Goal: Task Accomplishment & Management: Use online tool/utility

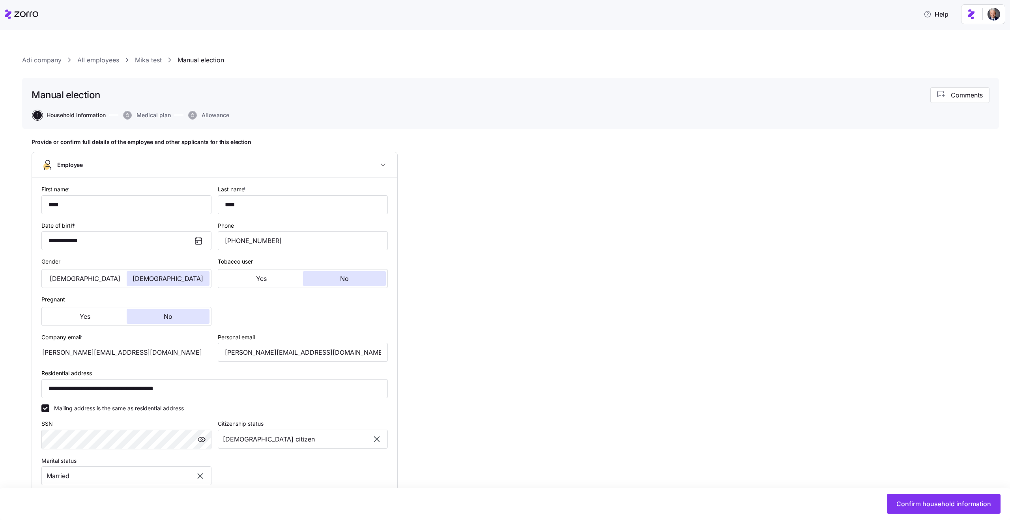
click at [103, 60] on link "All employees" at bounding box center [98, 60] width 42 height 10
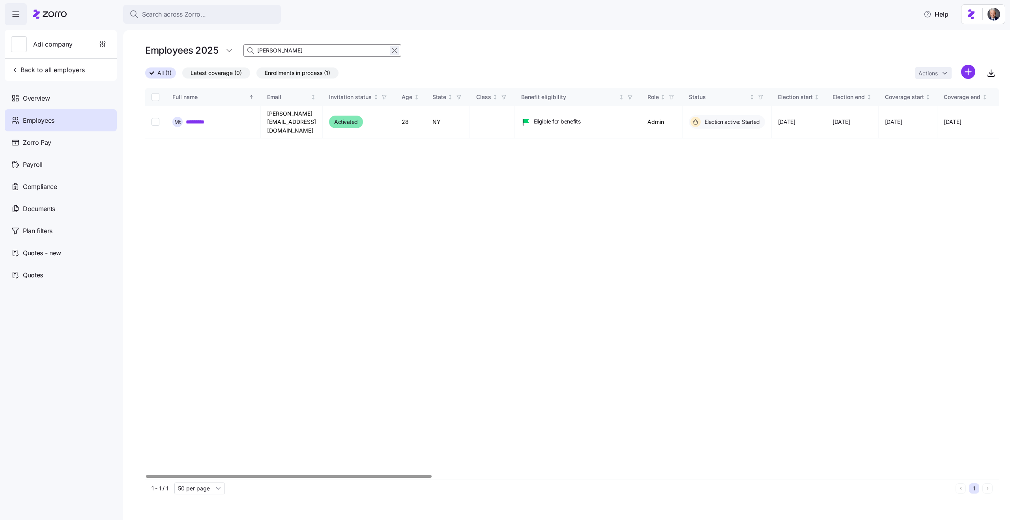
click at [395, 49] on icon "button" at bounding box center [394, 51] width 4 height 4
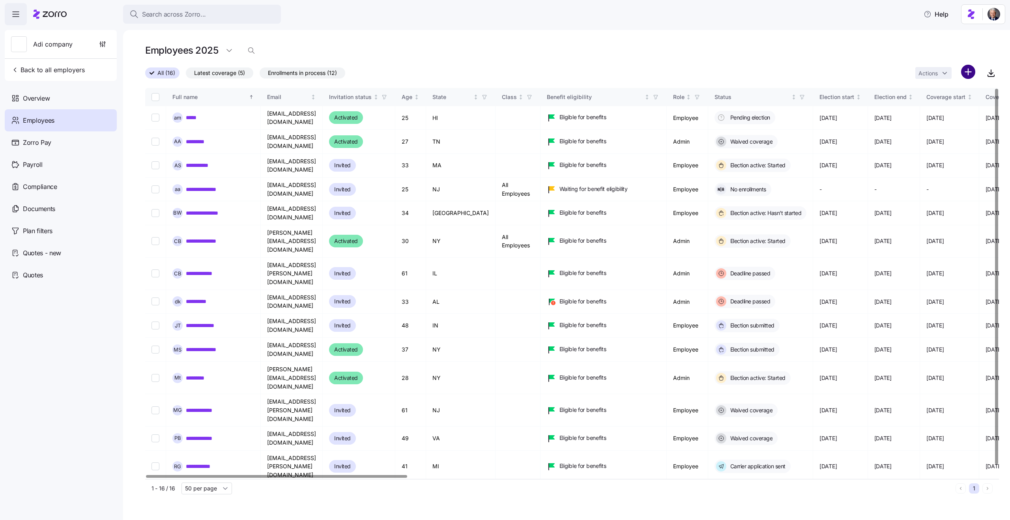
click at [969, 71] on html "Search across Zorro... Help Adi company Back to all employers Overview Employee…" at bounding box center [505, 257] width 1010 height 515
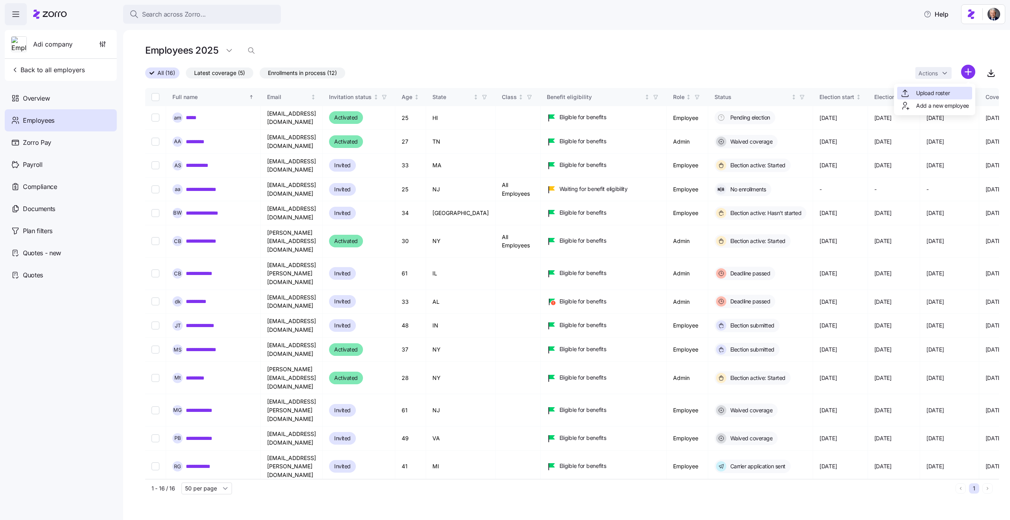
click at [935, 94] on span "Upload roster" at bounding box center [933, 93] width 34 height 8
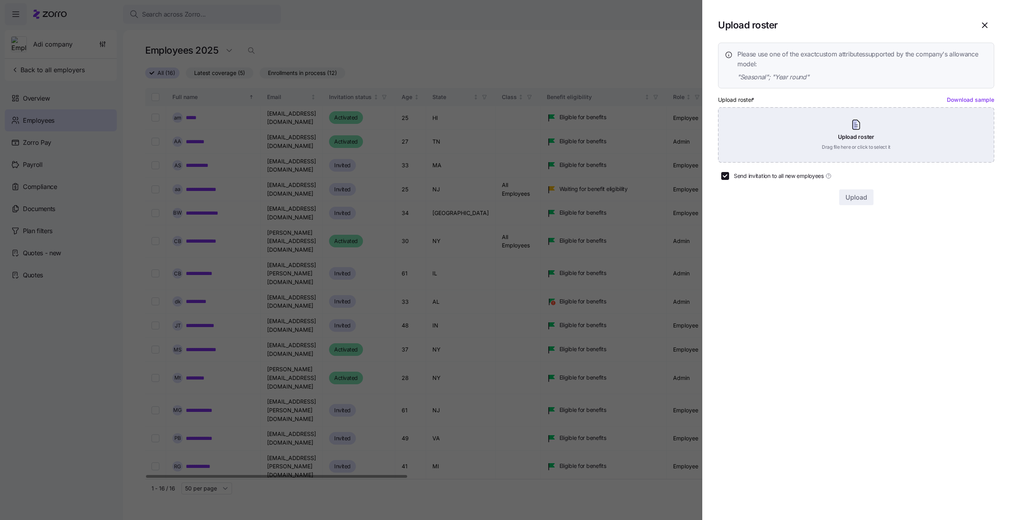
click at [799, 119] on div "Upload roster Drag file here or click to select it" at bounding box center [856, 134] width 276 height 55
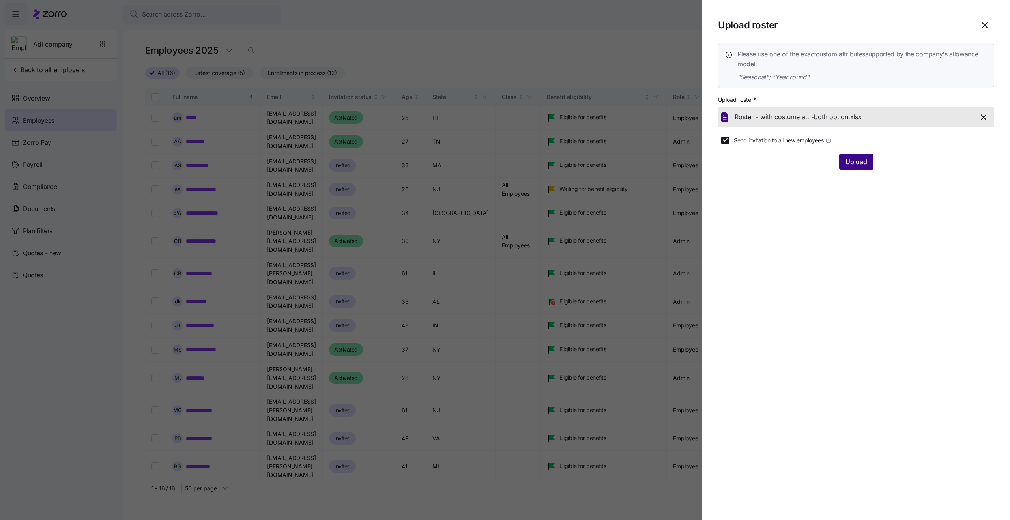
click at [849, 163] on span "Upload" at bounding box center [856, 161] width 22 height 9
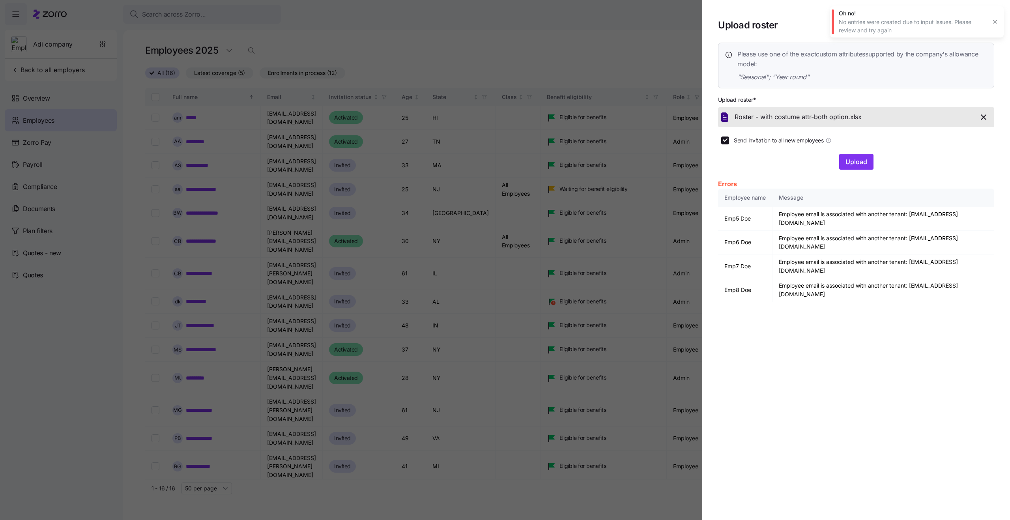
click at [995, 22] on icon "button" at bounding box center [994, 22] width 6 height 6
click at [564, 212] on div at bounding box center [505, 260] width 1010 height 520
